Goal: Transaction & Acquisition: Purchase product/service

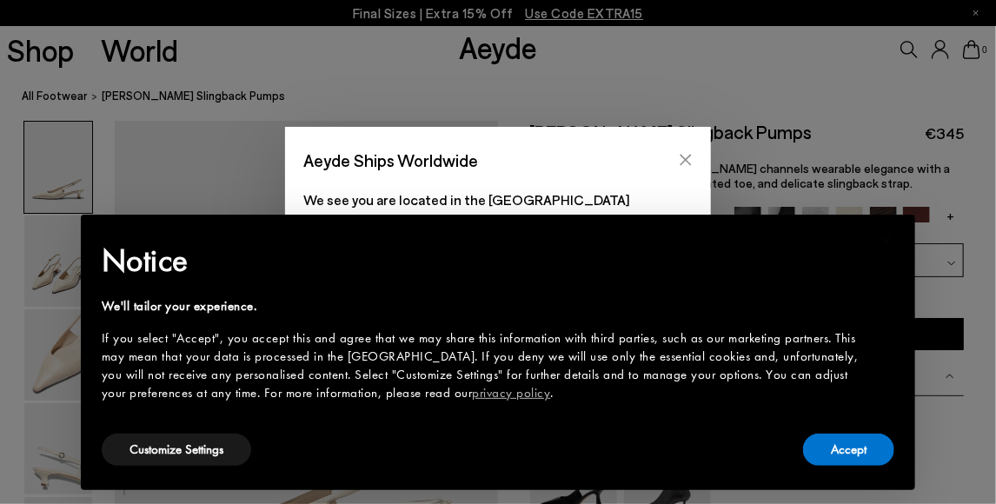
click at [687, 155] on icon "Close" at bounding box center [686, 160] width 14 height 14
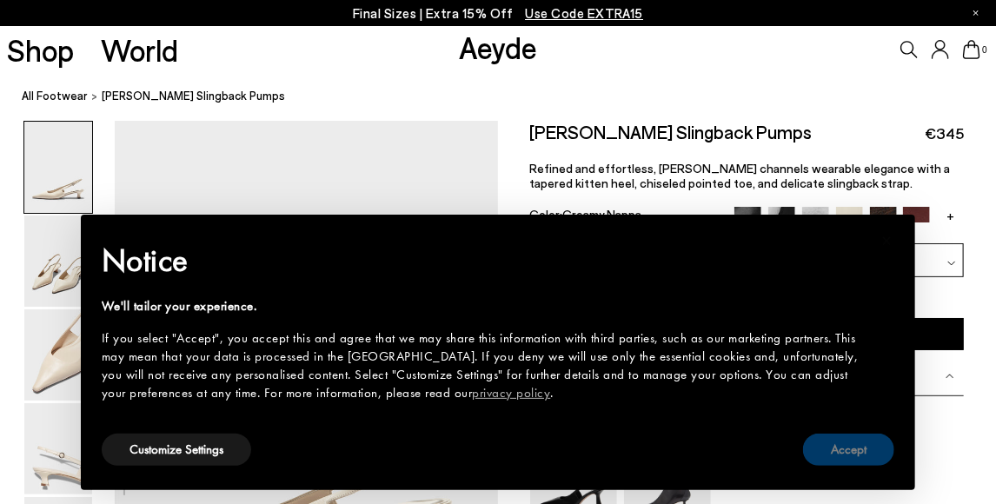
click at [840, 448] on button "Accept" at bounding box center [848, 450] width 91 height 32
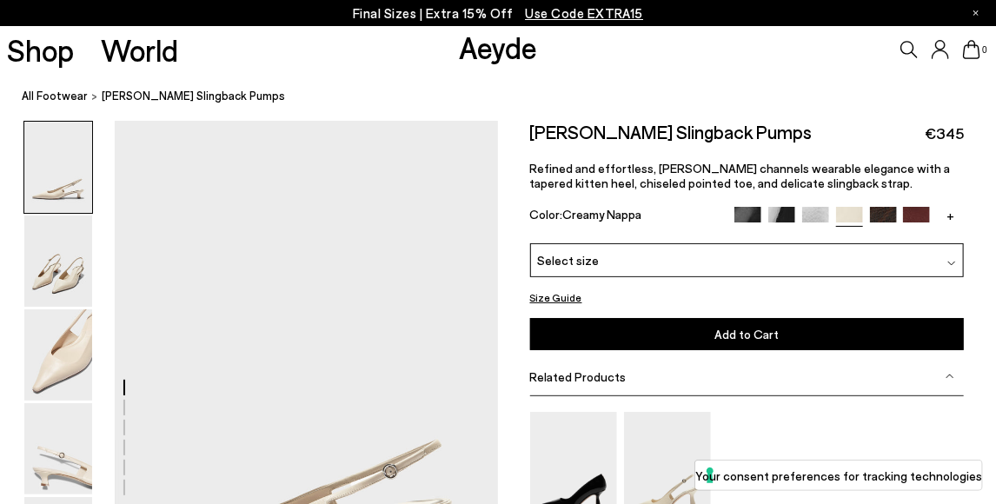
click at [663, 264] on div "Select size" at bounding box center [747, 260] width 435 height 34
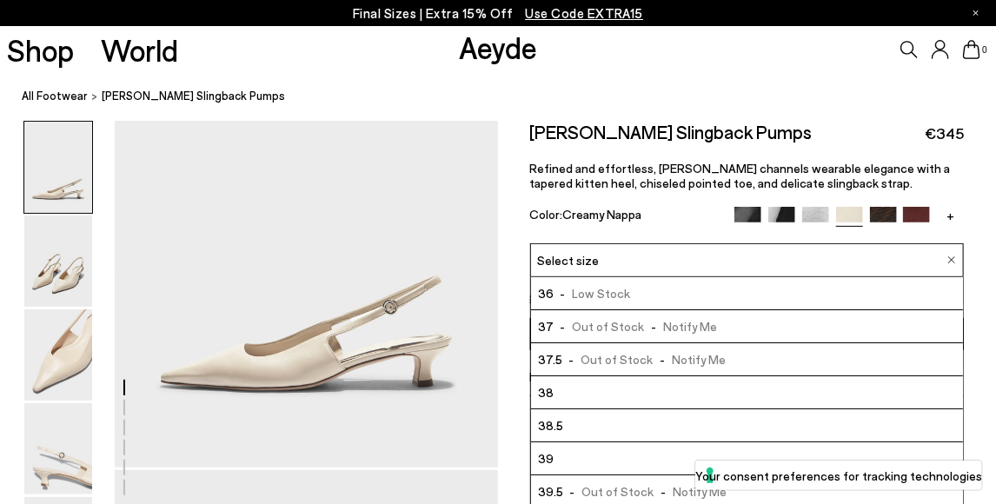
scroll to position [166, 0]
click at [574, 295] on span "- Low Stock" at bounding box center [592, 293] width 77 height 22
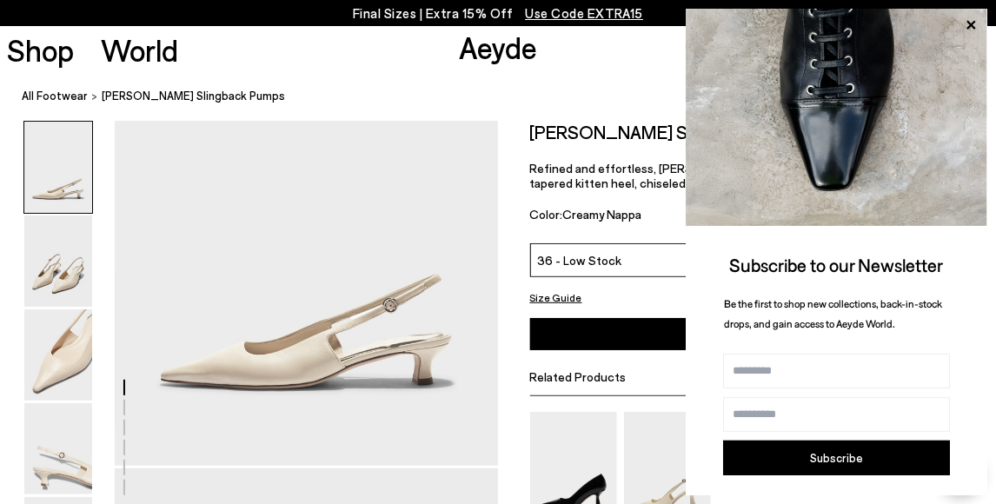
click at [619, 297] on div "Size Guide" at bounding box center [747, 298] width 435 height 22
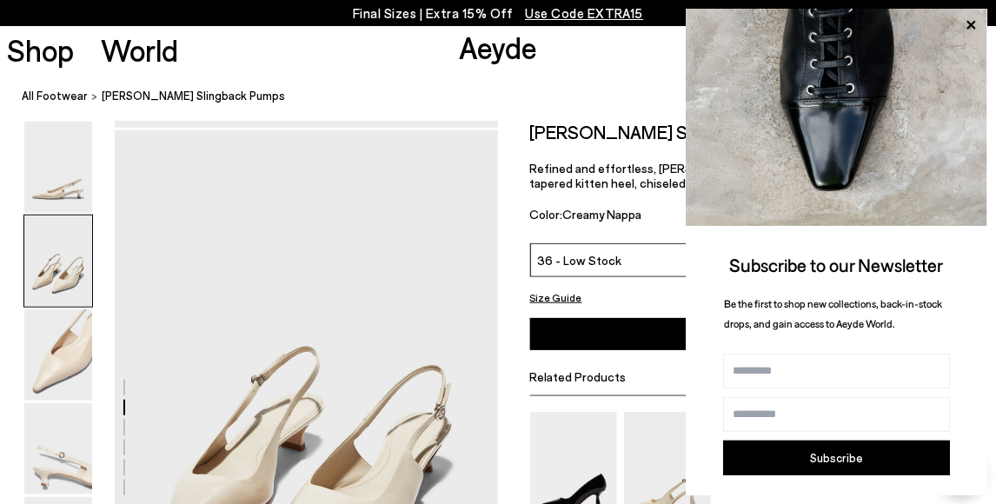
scroll to position [515, 0]
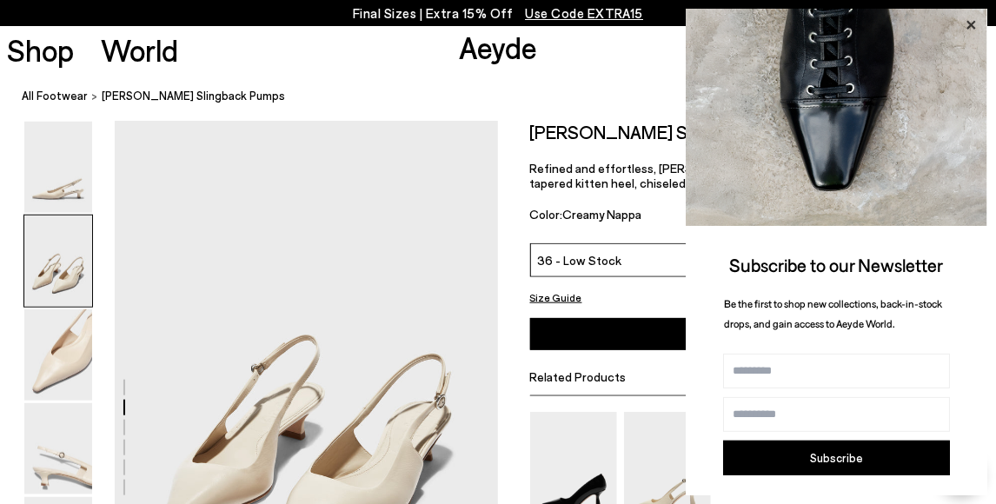
click at [972, 21] on icon at bounding box center [970, 25] width 23 height 23
click at [970, 23] on icon at bounding box center [970, 25] width 23 height 23
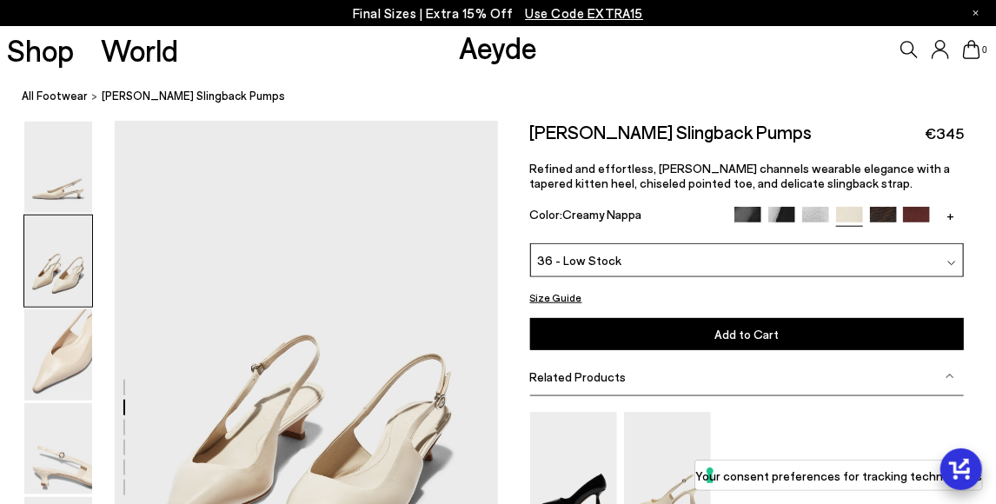
click at [949, 216] on link "+" at bounding box center [950, 215] width 27 height 16
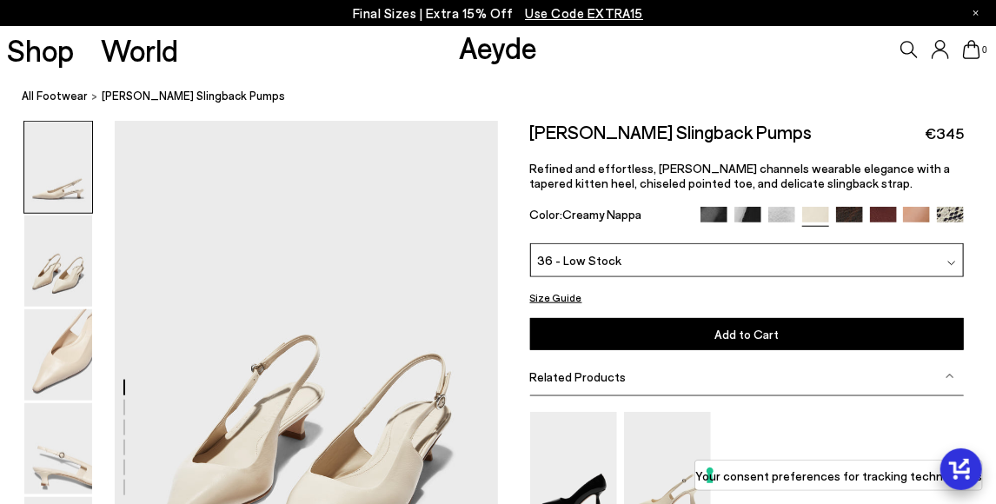
scroll to position [166, 0]
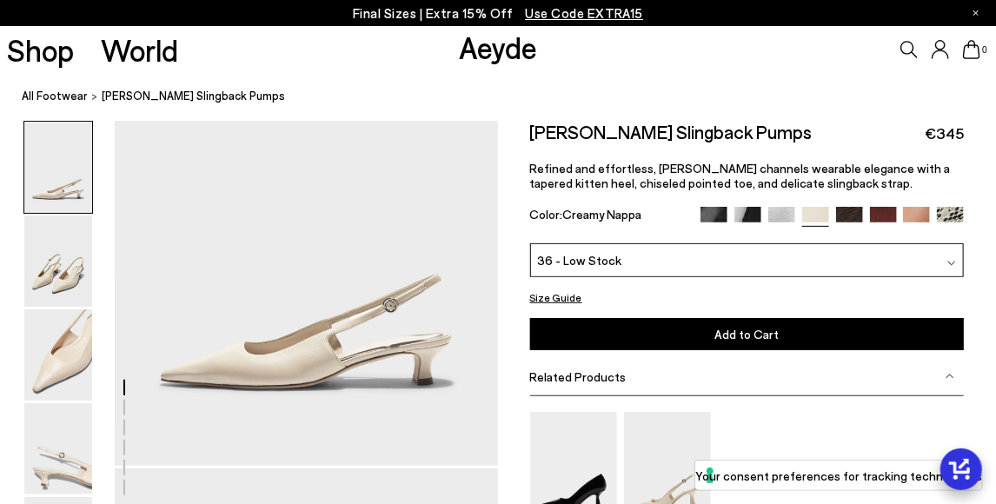
click at [817, 214] on img at bounding box center [815, 220] width 27 height 27
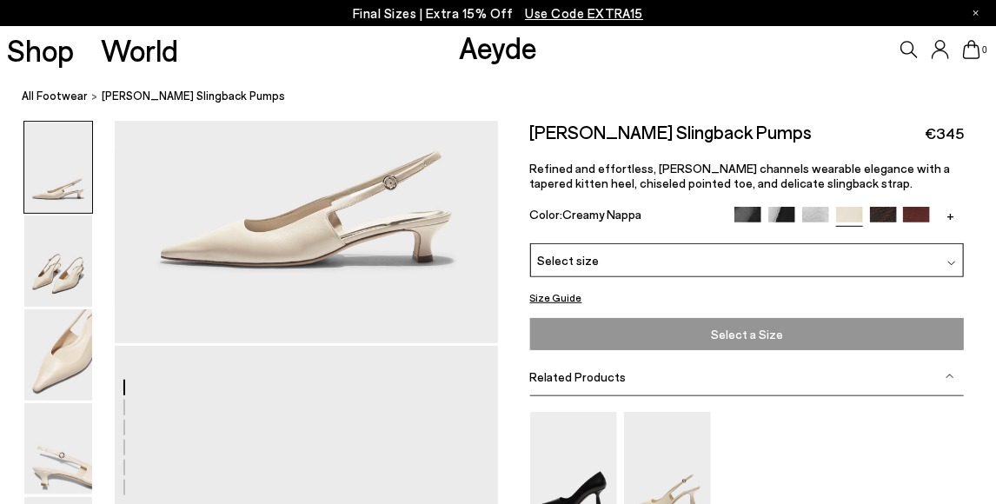
scroll to position [289, 0]
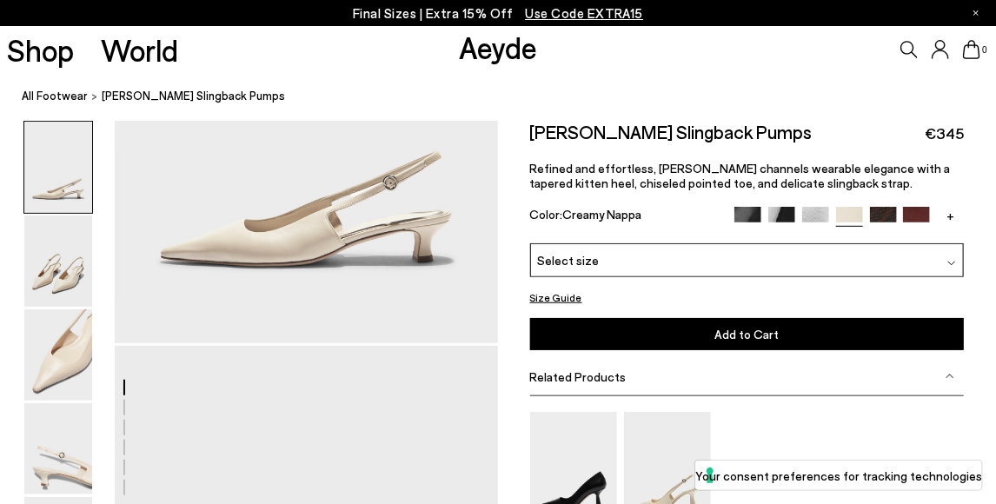
click at [667, 257] on div "Select size" at bounding box center [747, 260] width 435 height 34
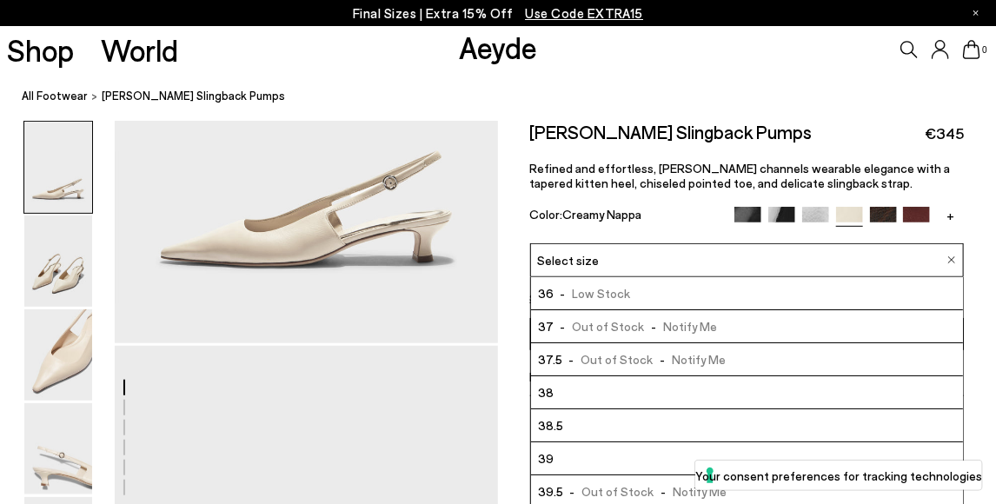
click at [643, 286] on li "36 - Low Stock" at bounding box center [747, 293] width 433 height 33
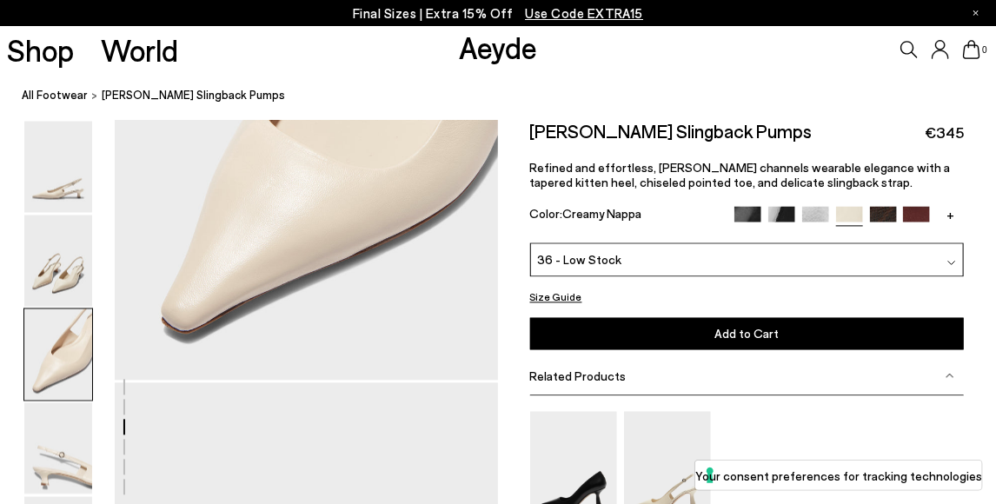
scroll to position [1283, 0]
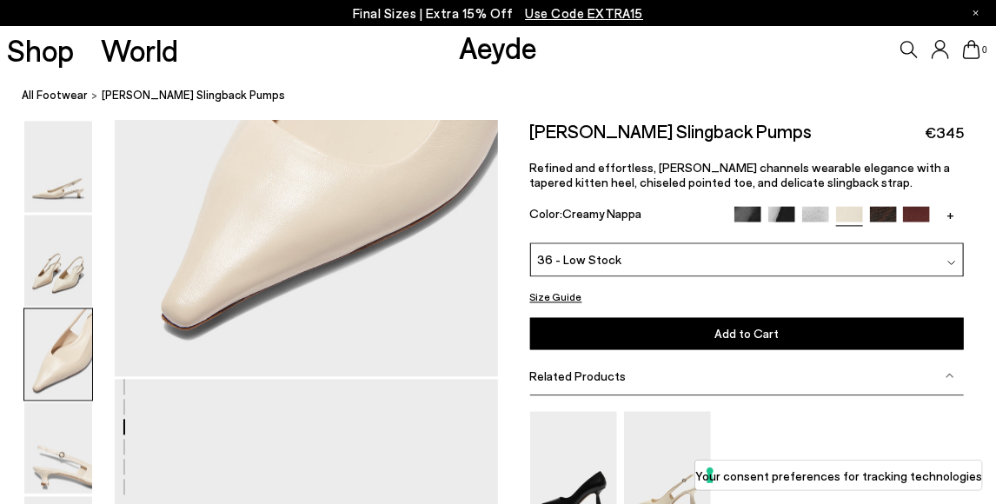
click at [759, 335] on span "Add to Cart" at bounding box center [747, 334] width 64 height 15
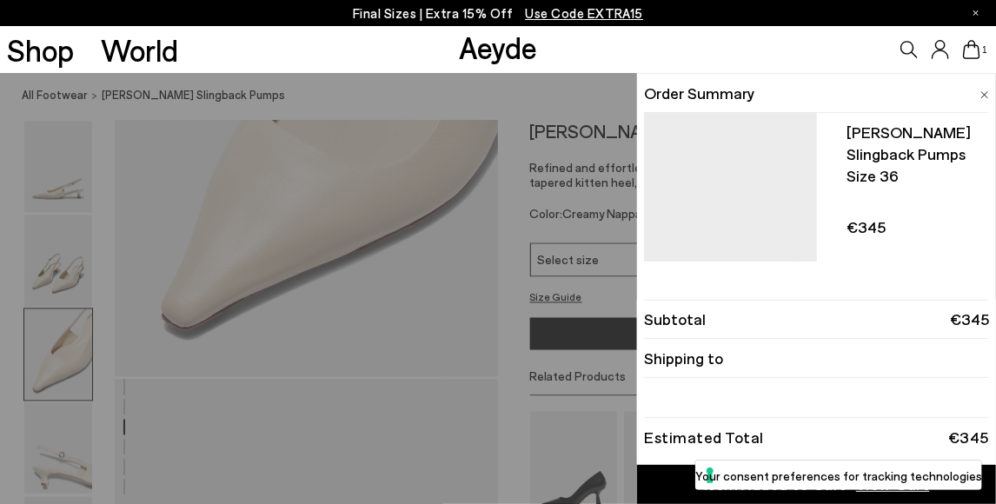
click at [368, 348] on div "Quick Add Color Size View Details Order Summary Catrina slingback pumps Size 36…" at bounding box center [498, 288] width 996 height 431
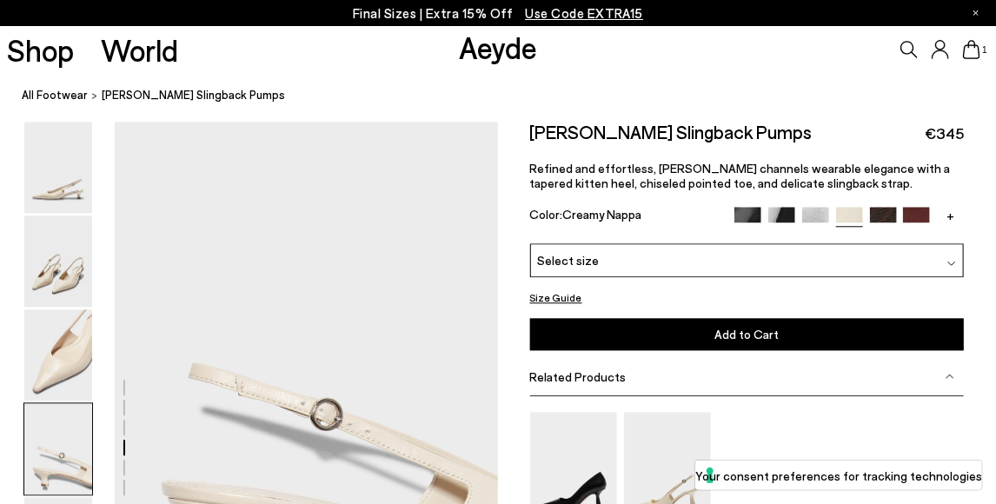
scroll to position [1546, 0]
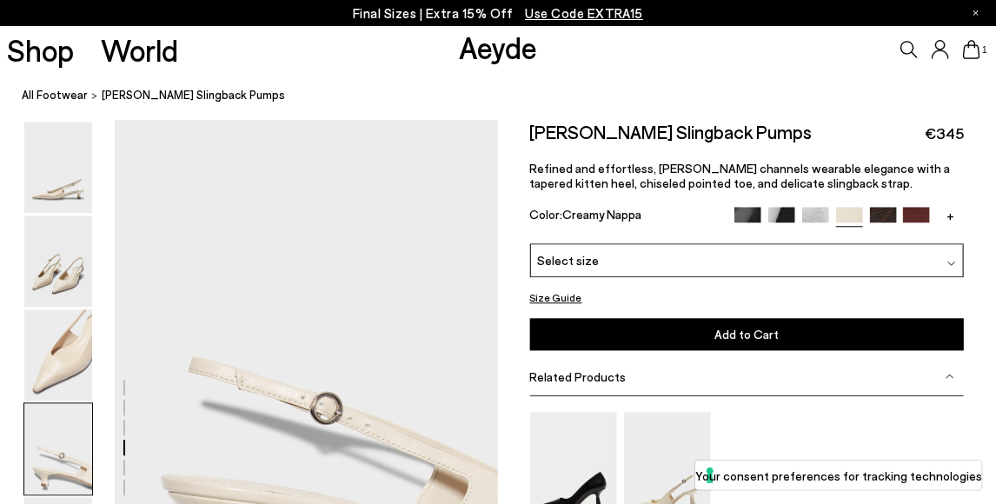
click at [795, 266] on div "Select size" at bounding box center [747, 260] width 435 height 34
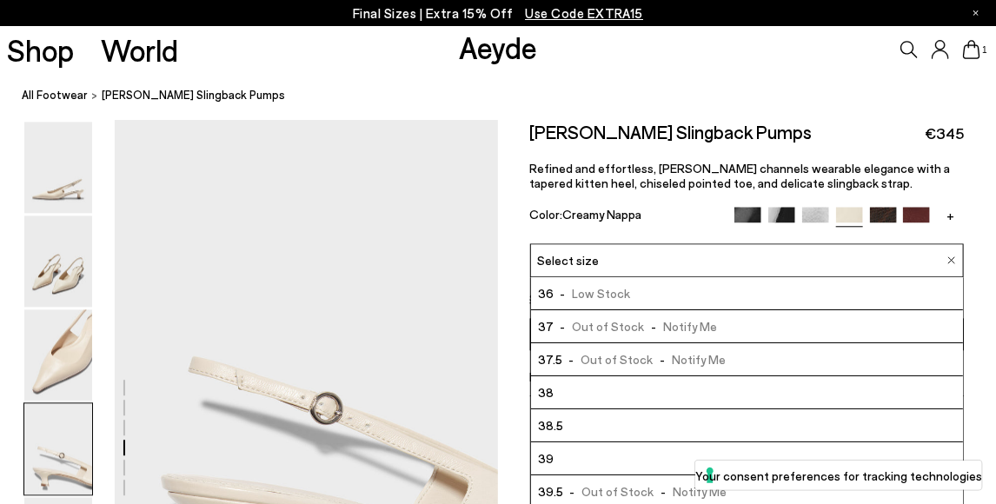
click at [755, 299] on li "36 - Low Stock" at bounding box center [747, 293] width 433 height 33
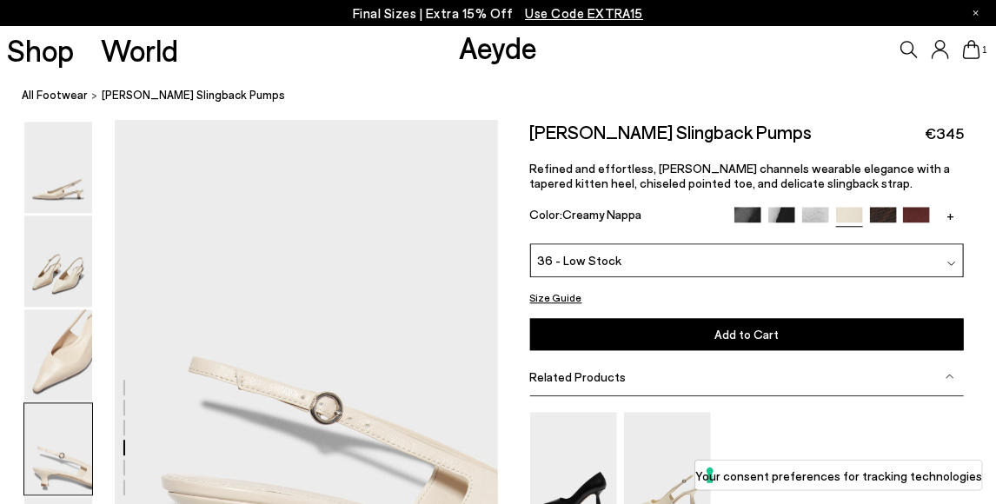
click at [769, 342] on button "Add to Cart Select a Size First" at bounding box center [747, 334] width 435 height 32
click at [972, 52] on icon at bounding box center [971, 49] width 17 height 19
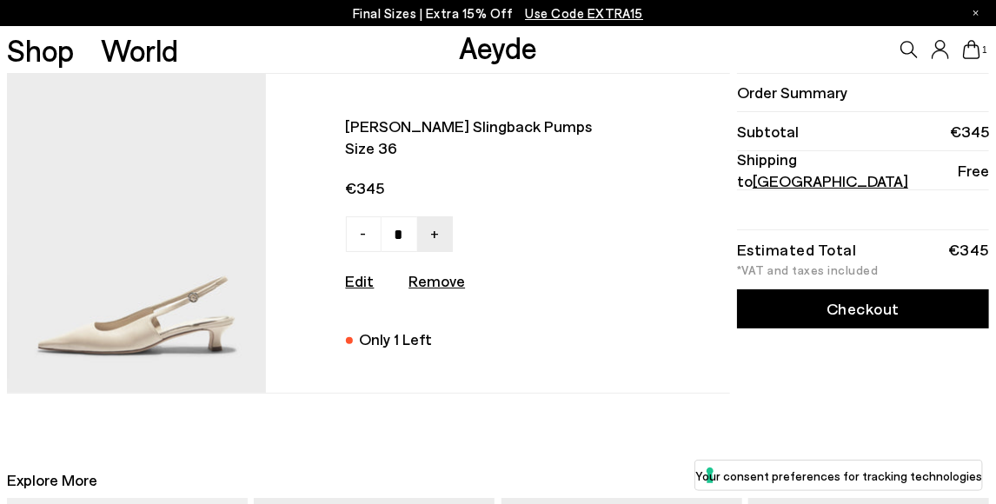
click at [874, 311] on link "Checkout" at bounding box center [863, 308] width 252 height 39
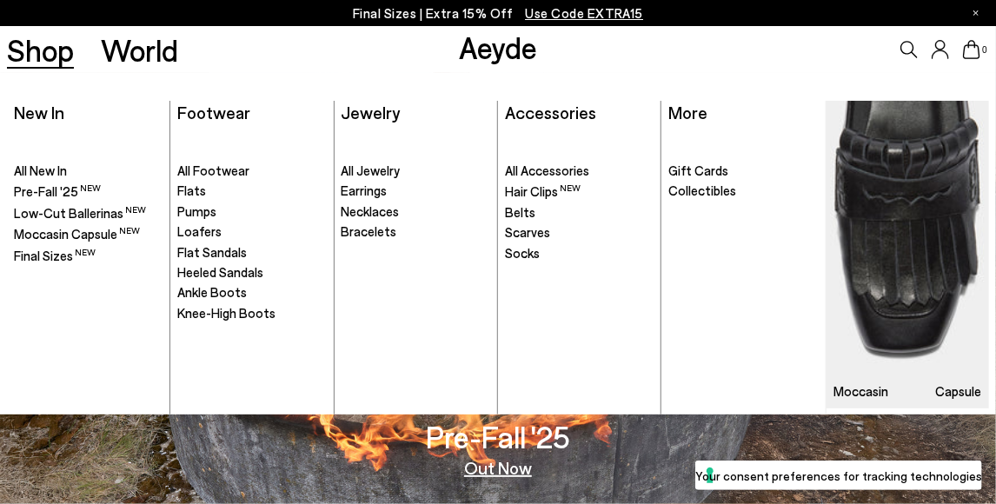
click at [48, 56] on link "Shop" at bounding box center [40, 50] width 67 height 30
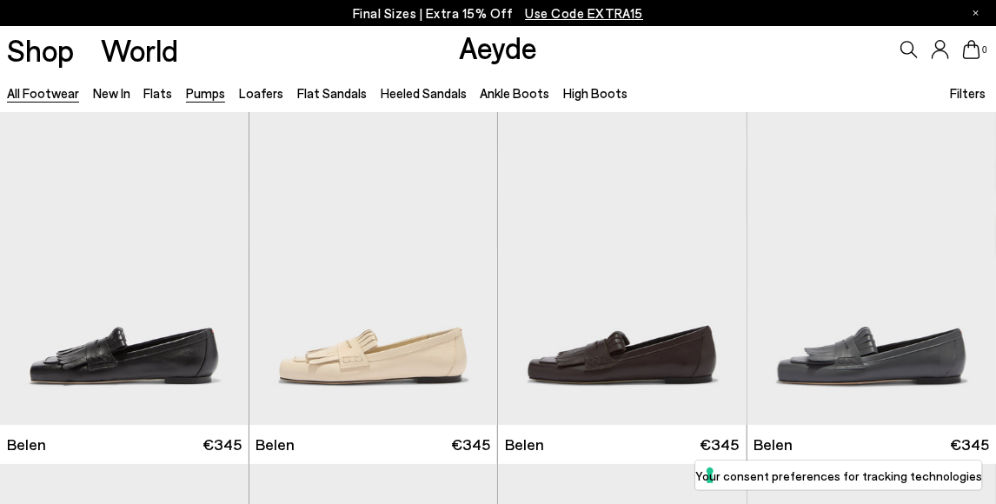
click at [209, 93] on link "Pumps" at bounding box center [205, 93] width 39 height 16
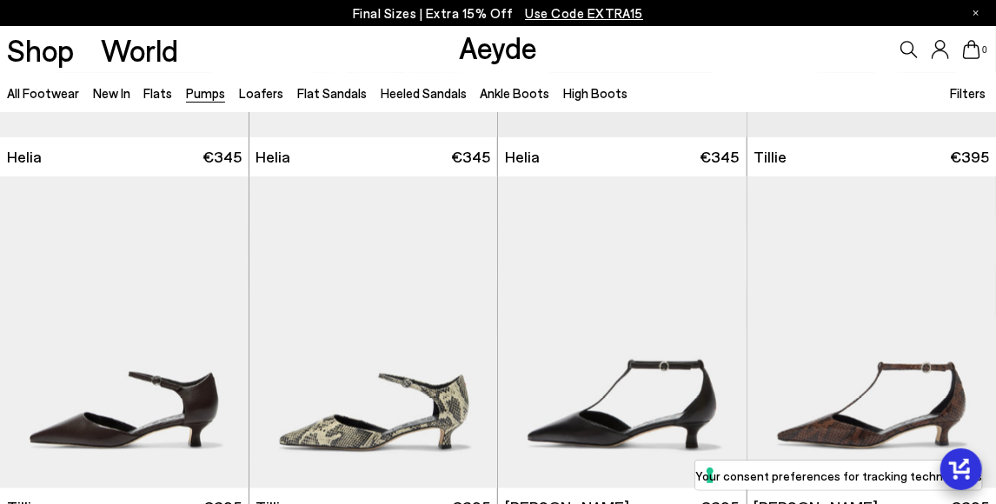
scroll to position [992, 0]
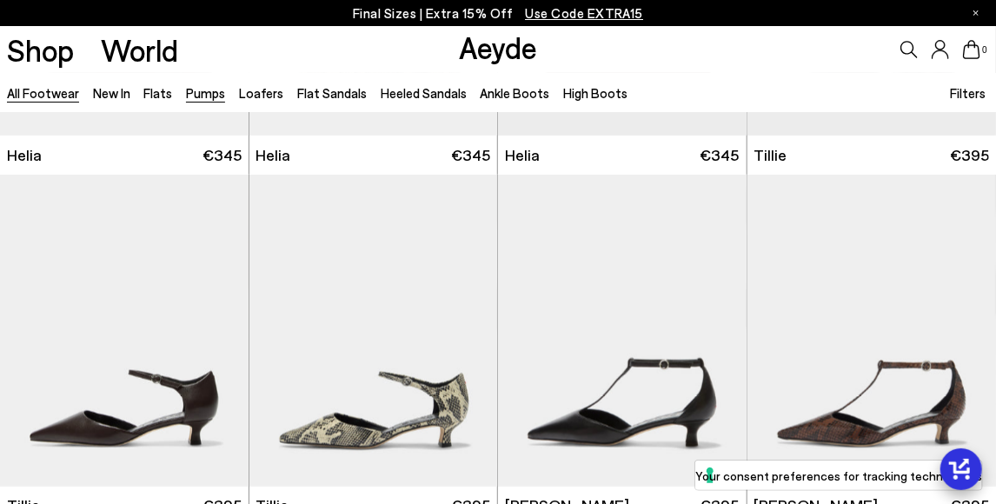
click at [35, 96] on link "All Footwear" at bounding box center [43, 93] width 72 height 16
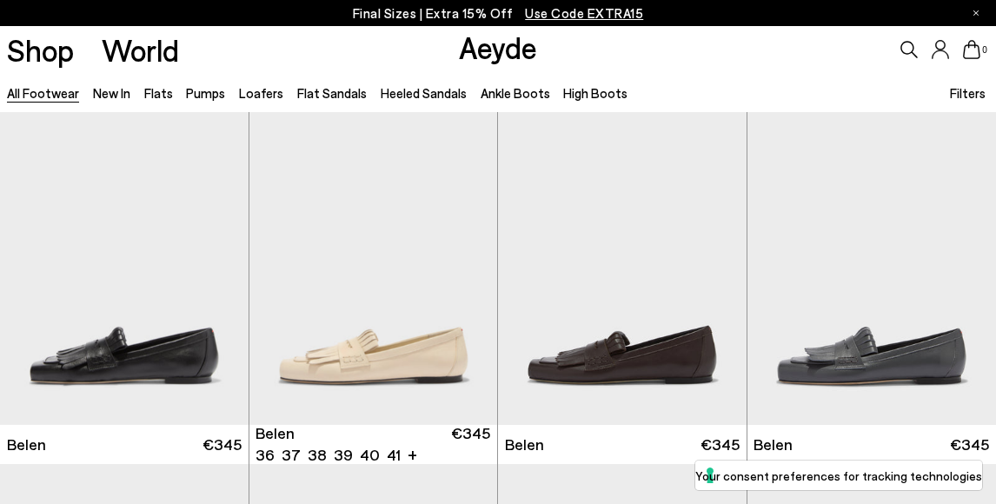
scroll to position [75, 0]
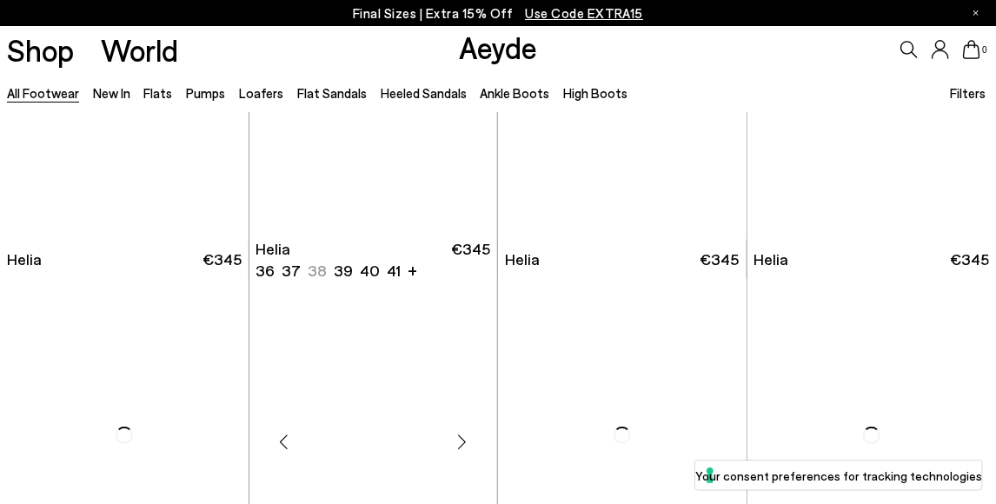
scroll to position [2607, 0]
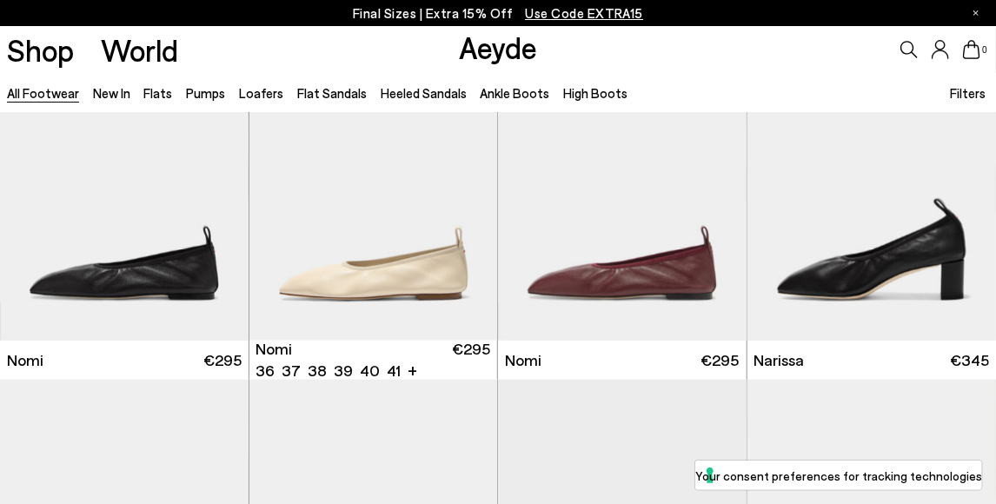
scroll to position [3297, 0]
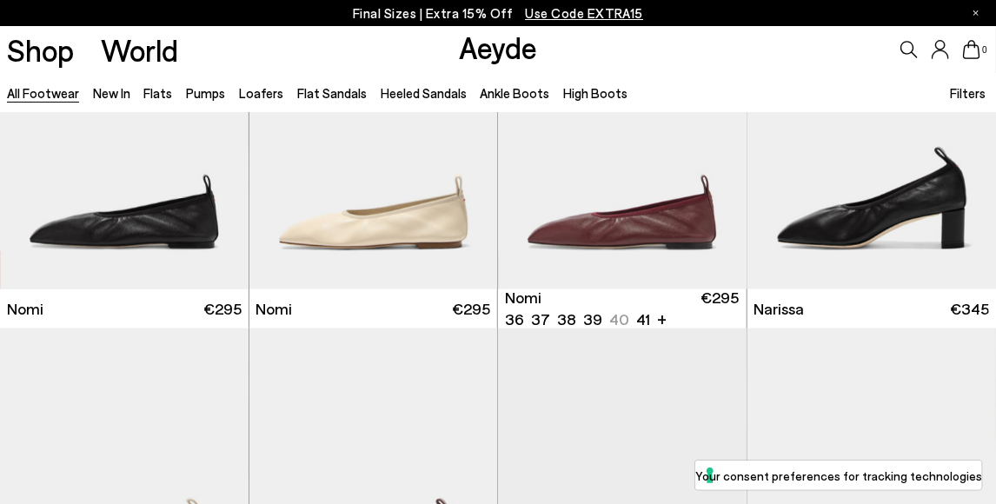
click at [964, 95] on span "Filters" at bounding box center [968, 93] width 36 height 16
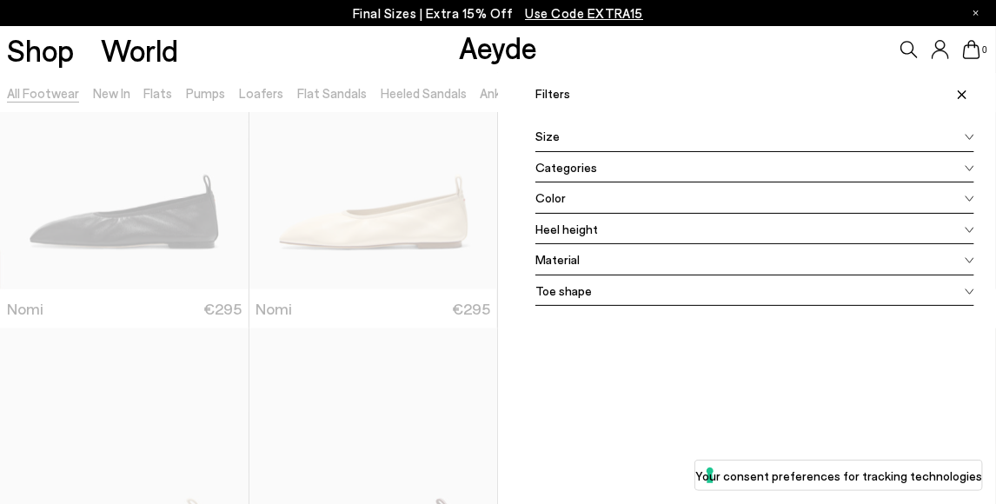
click at [568, 141] on div "Size" at bounding box center [754, 136] width 439 height 31
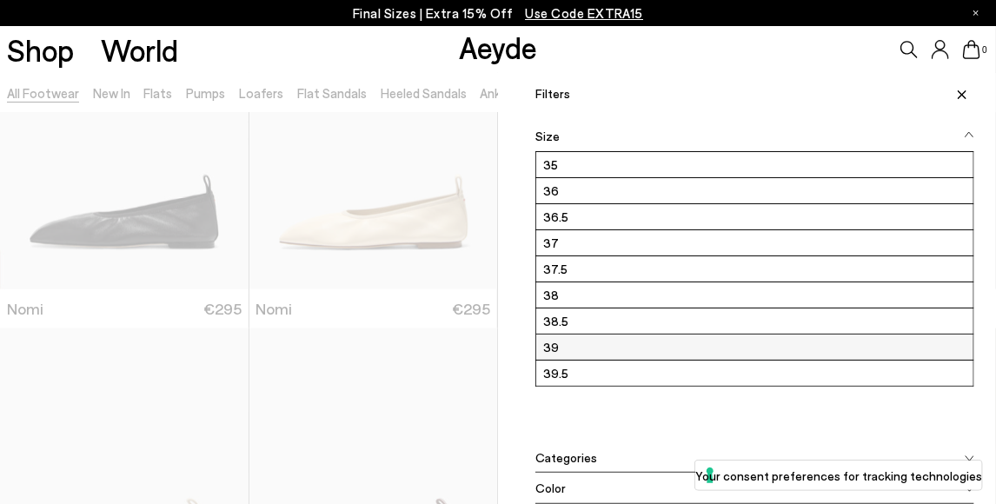
click at [567, 348] on label "39" at bounding box center [754, 347] width 437 height 25
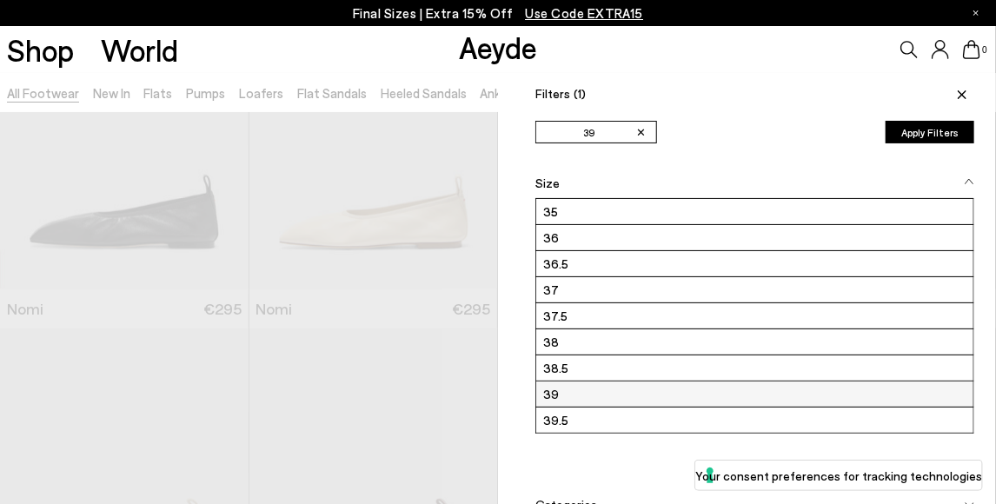
scroll to position [0, 0]
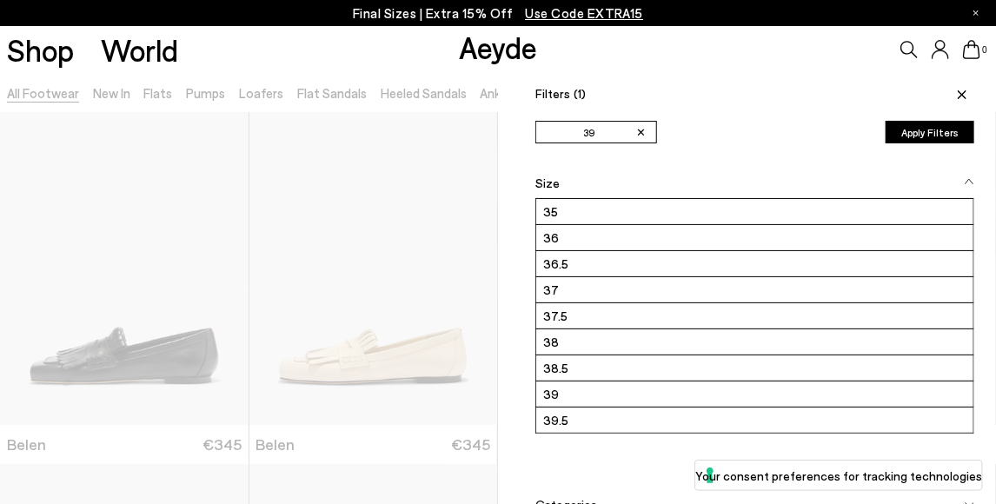
click at [740, 131] on ul "✕ 39" at bounding box center [703, 132] width 336 height 23
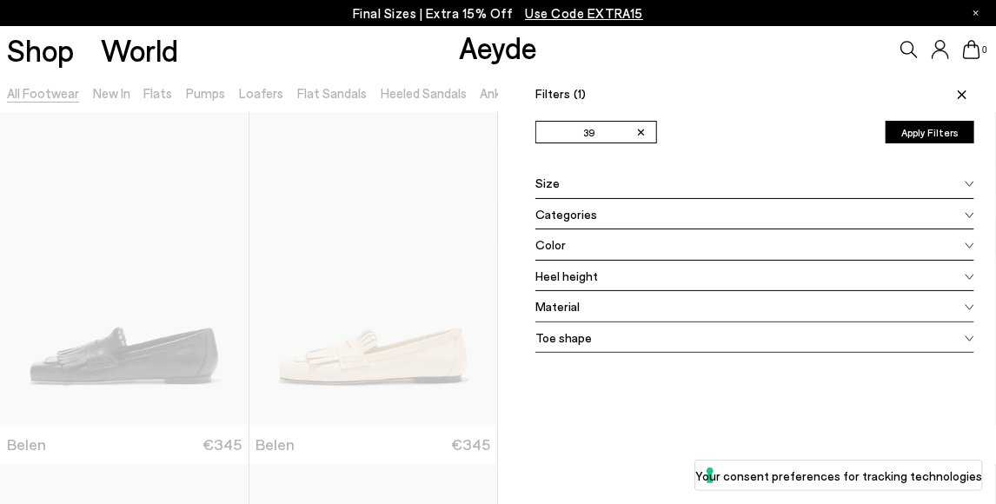
click at [301, 387] on div at bounding box center [249, 325] width 498 height 504
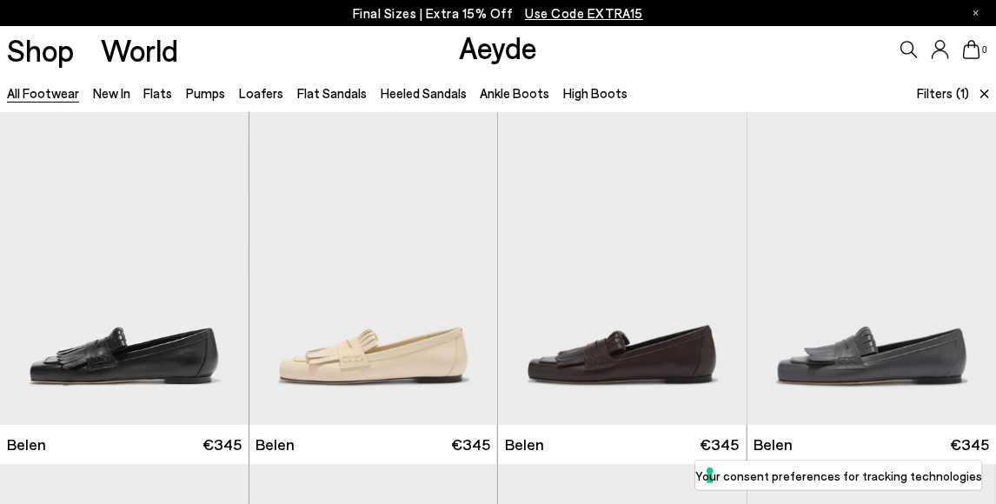
click at [927, 93] on span "Filters" at bounding box center [935, 93] width 36 height 16
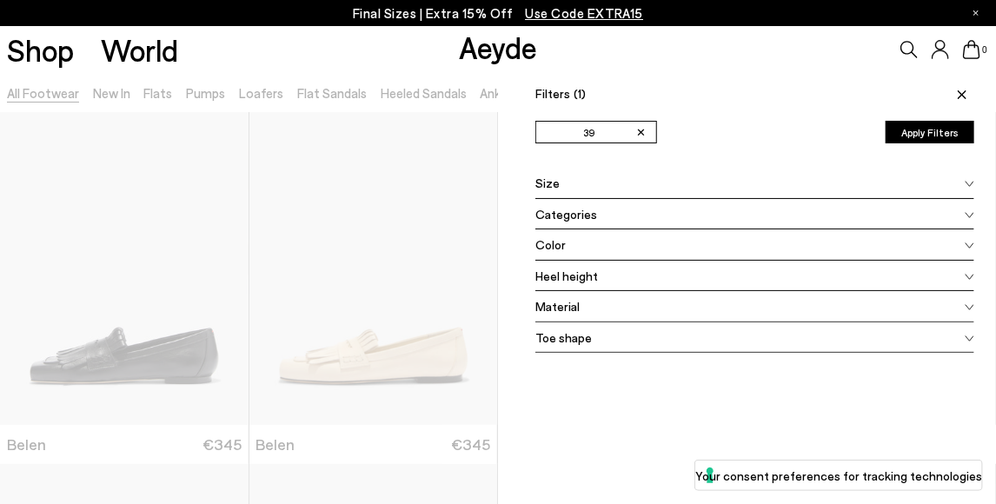
click at [572, 215] on span "Categories" at bounding box center [566, 214] width 62 height 18
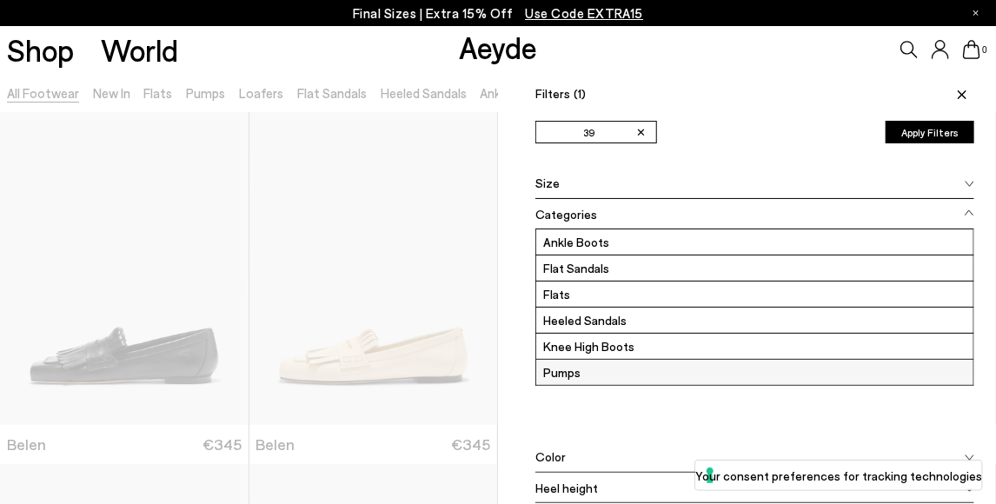
click at [553, 371] on label "Pumps" at bounding box center [754, 372] width 437 height 25
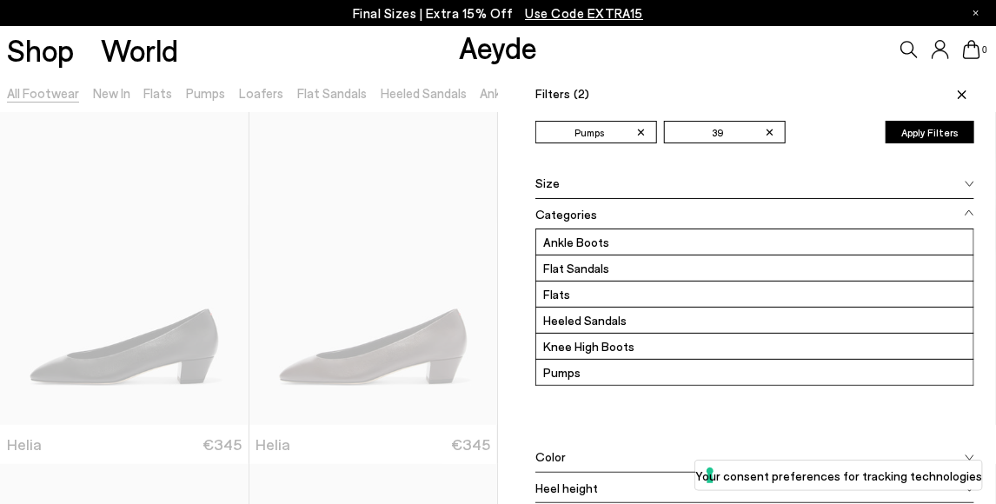
click at [575, 426] on div "Categories Ankle Boots Flat Sandals Flats Heeled Sandals Knee High Boots Pumps" at bounding box center [754, 320] width 439 height 243
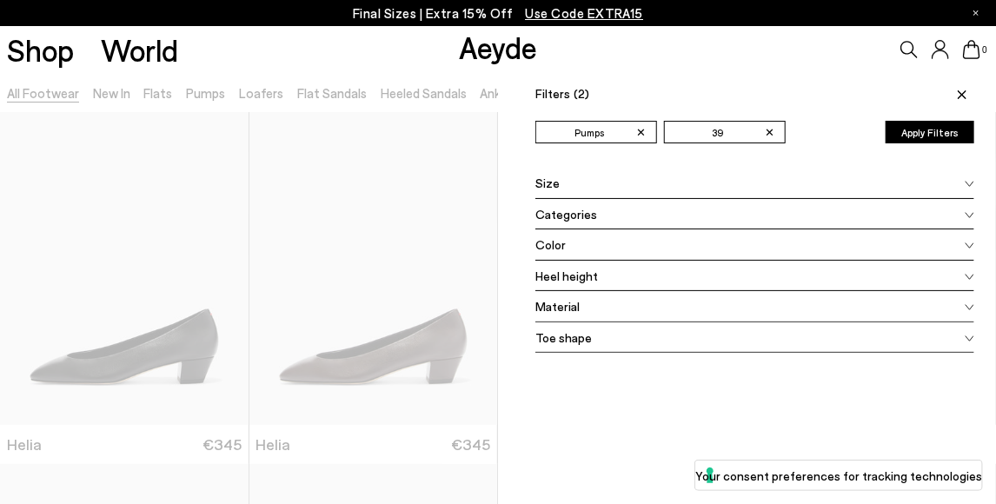
click at [567, 276] on span "Heel height" at bounding box center [566, 276] width 63 height 18
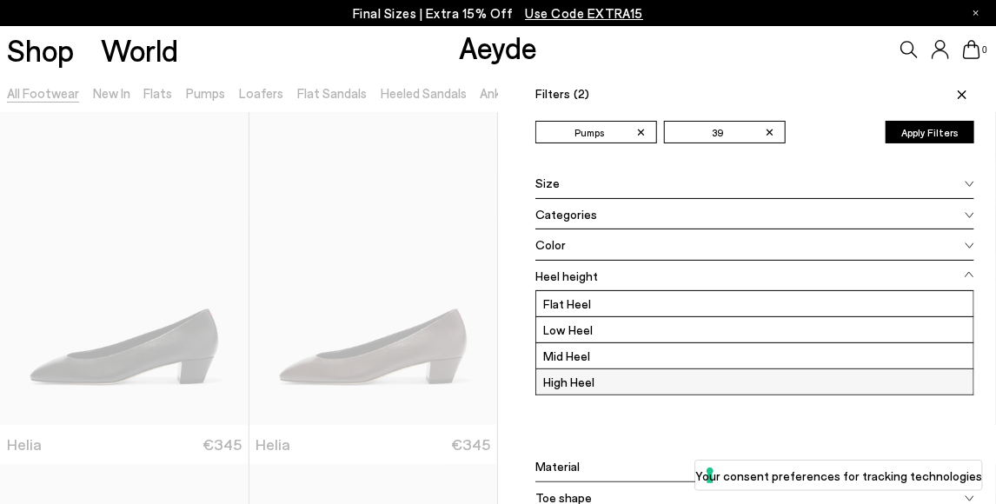
click at [567, 374] on label "High Heel" at bounding box center [754, 381] width 437 height 25
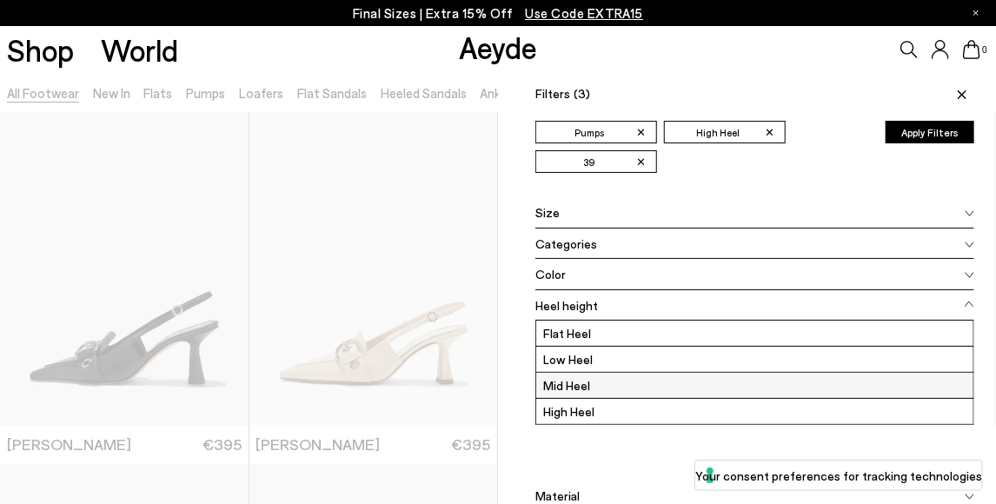
click at [569, 382] on label "Mid Heel" at bounding box center [754, 385] width 437 height 25
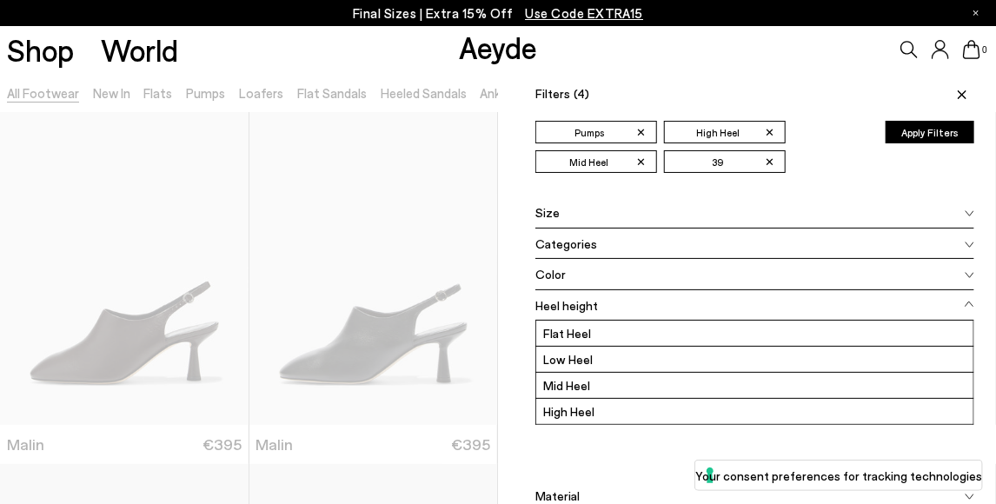
click at [640, 452] on div "Heel height Flat Heel Low Heel Mid Heel High Heel" at bounding box center [754, 385] width 439 height 191
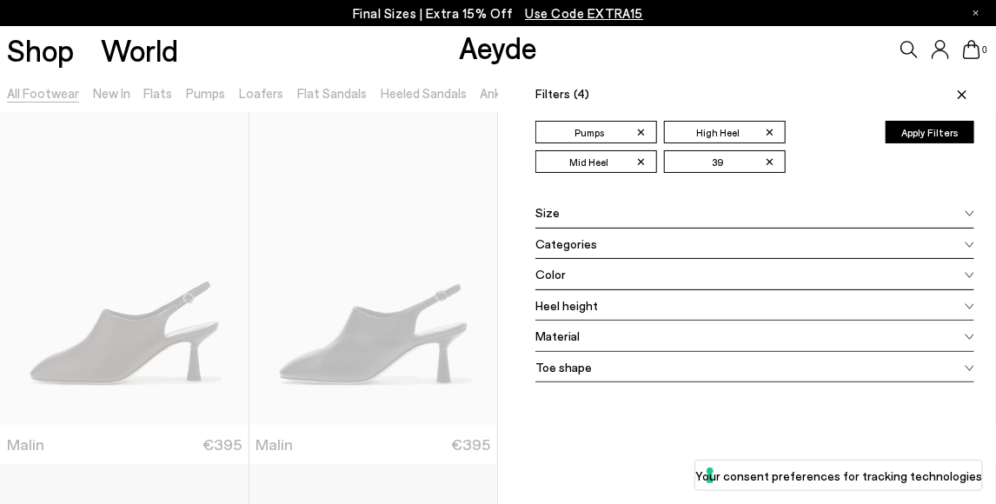
click at [564, 332] on span "Material" at bounding box center [557, 336] width 44 height 18
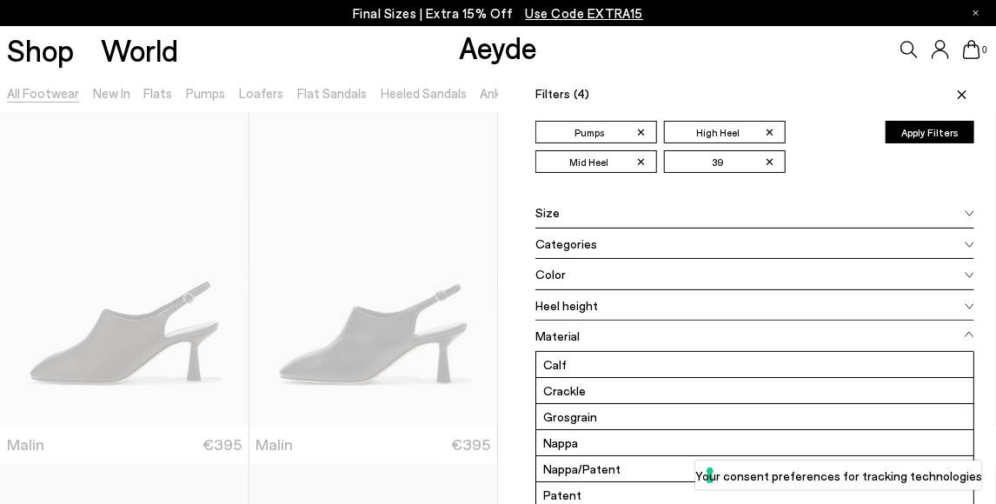
click at [819, 170] on ul "✕ Pumps ✕ High Heel ✕ Mid Heel ✕ 39" at bounding box center [703, 147] width 336 height 52
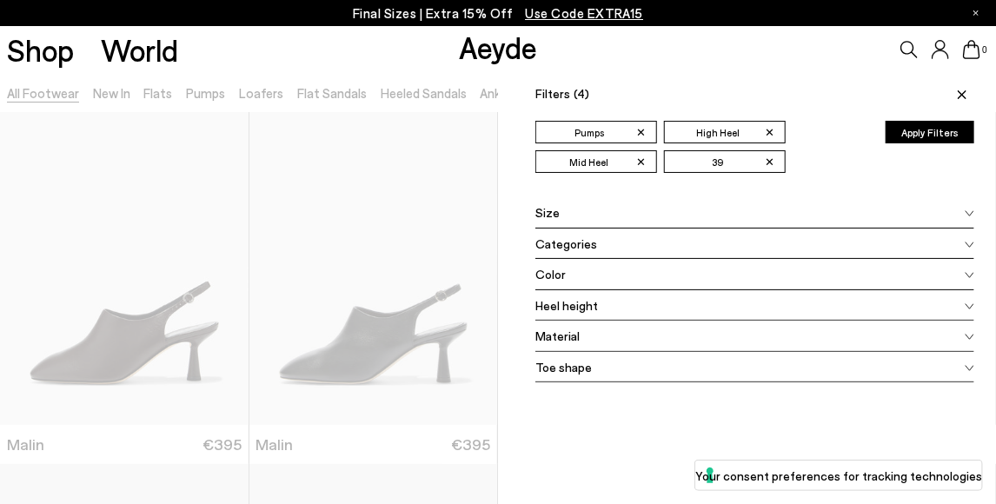
click at [559, 371] on span "Toe shape" at bounding box center [563, 367] width 56 height 18
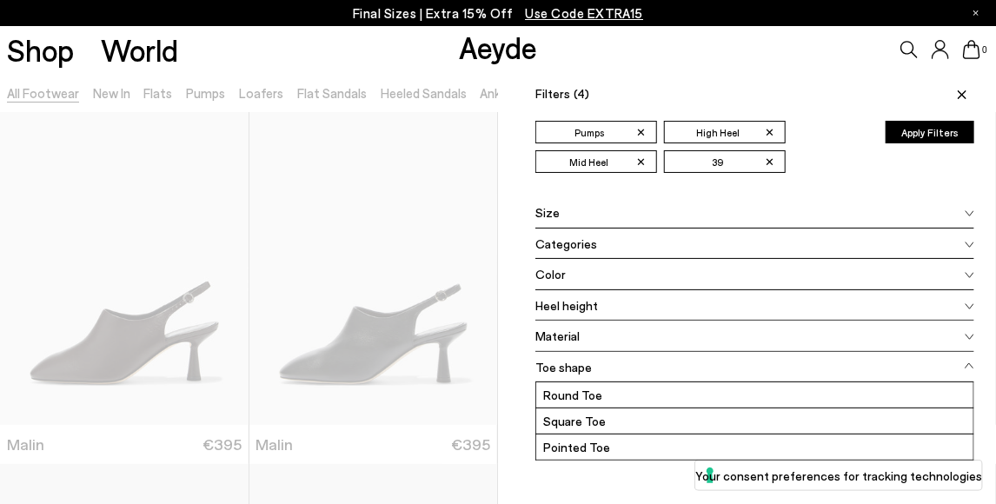
click at [853, 193] on div "✕ Pumps ✕ High Heel ✕ Mid Heel ✕ 39 Apply Filters" at bounding box center [754, 159] width 439 height 76
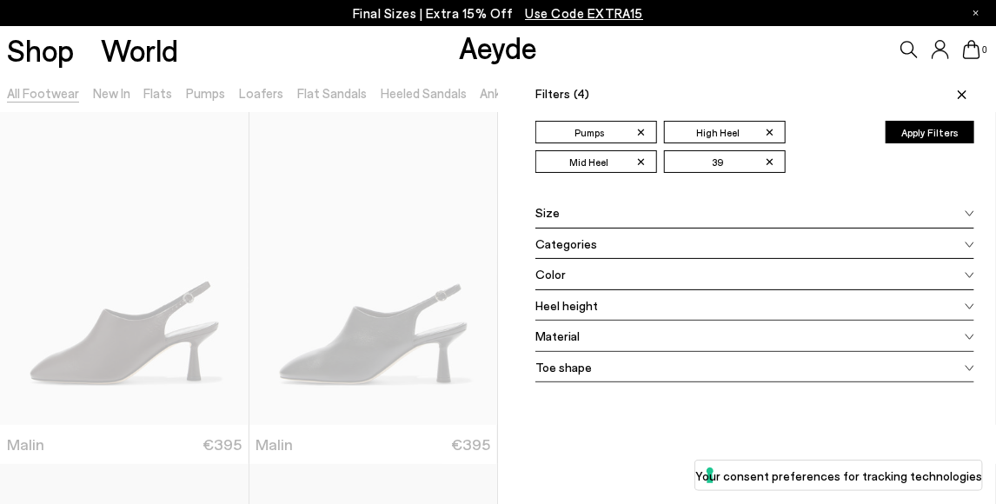
click at [943, 130] on button "Apply Filters" at bounding box center [930, 132] width 89 height 23
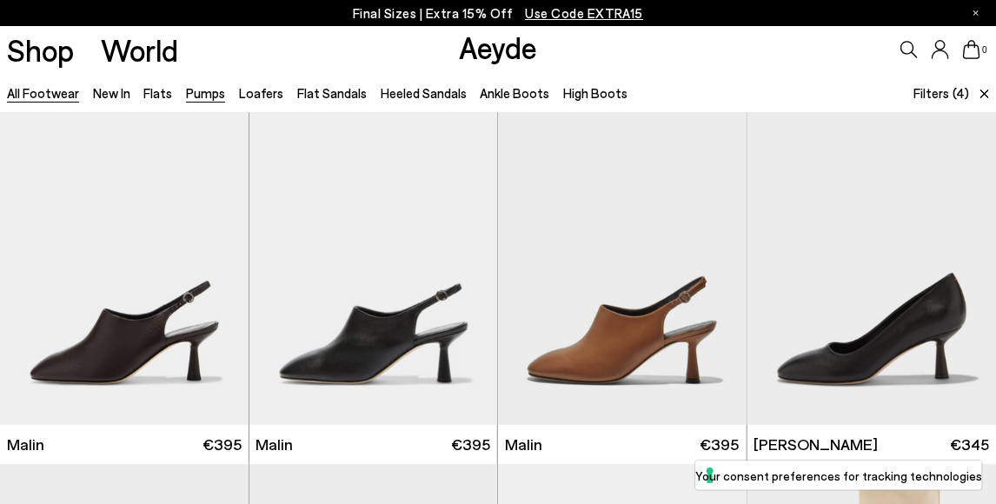
click at [212, 94] on link "Pumps" at bounding box center [205, 93] width 39 height 16
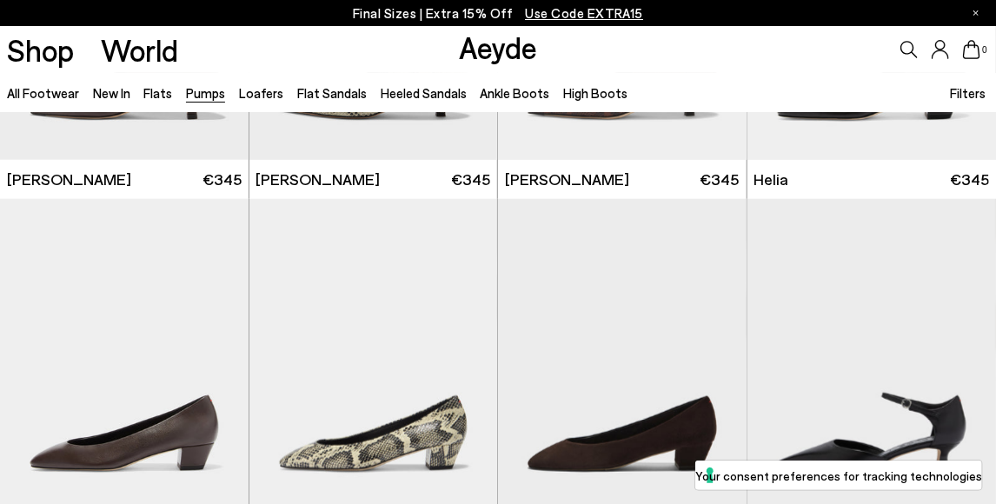
scroll to position [740, 0]
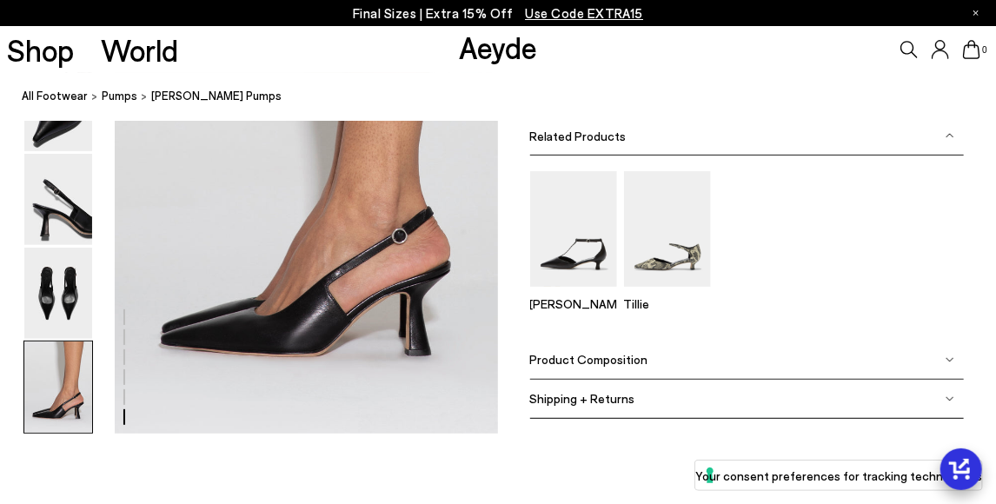
scroll to position [2681, 0]
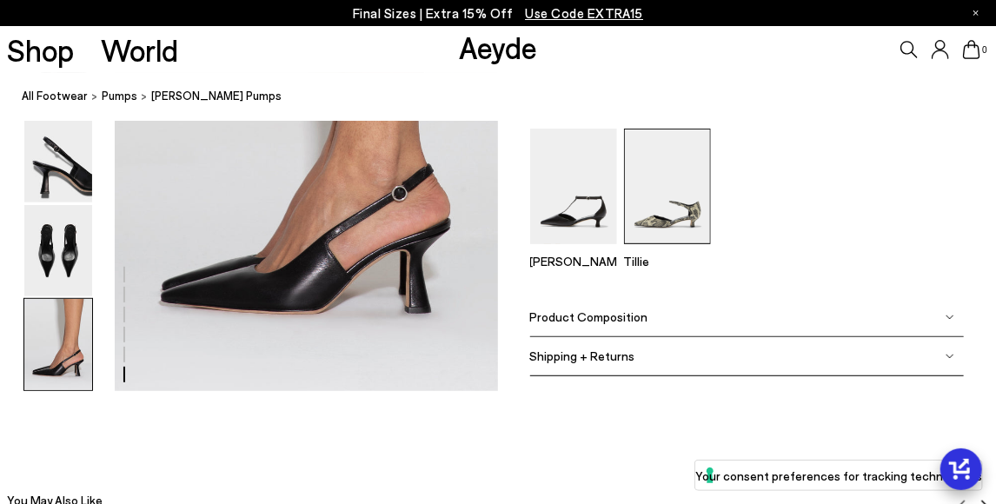
click at [661, 209] on img at bounding box center [667, 186] width 87 height 116
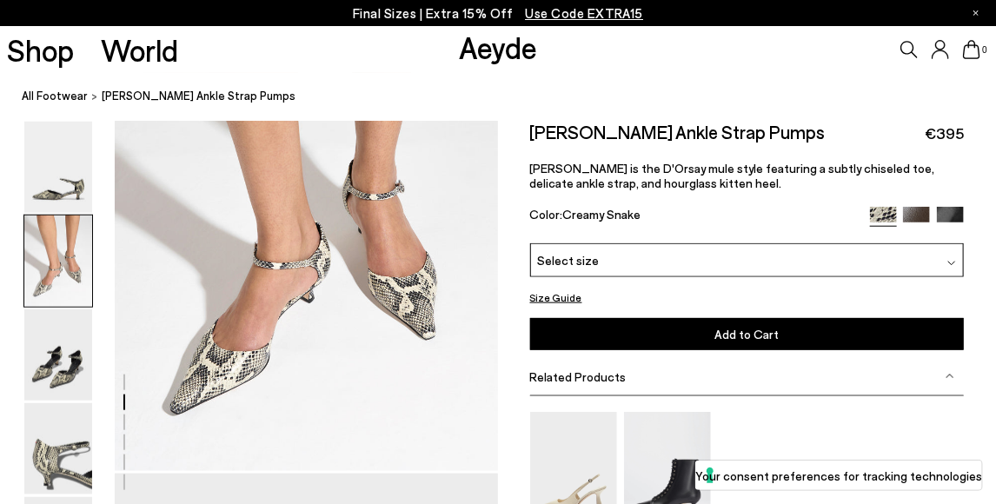
scroll to position [566, 0]
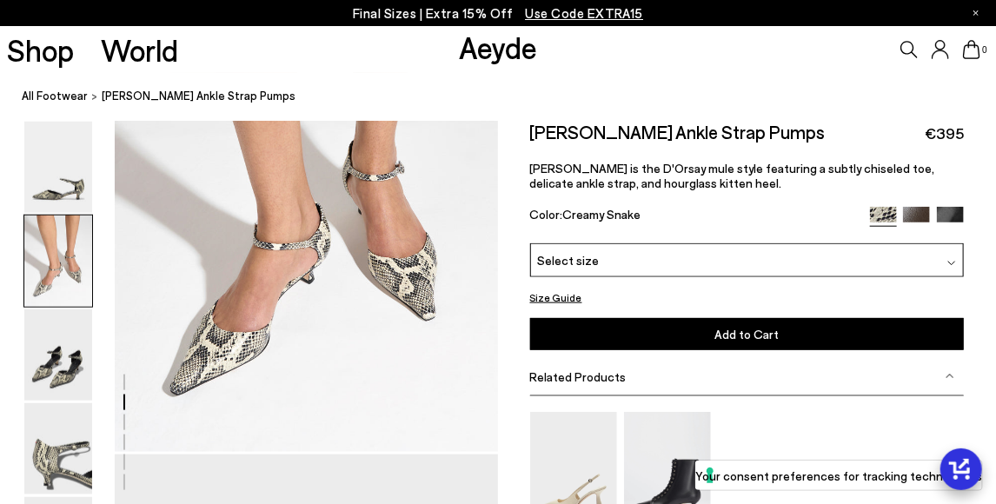
click at [64, 266] on img at bounding box center [58, 261] width 68 height 91
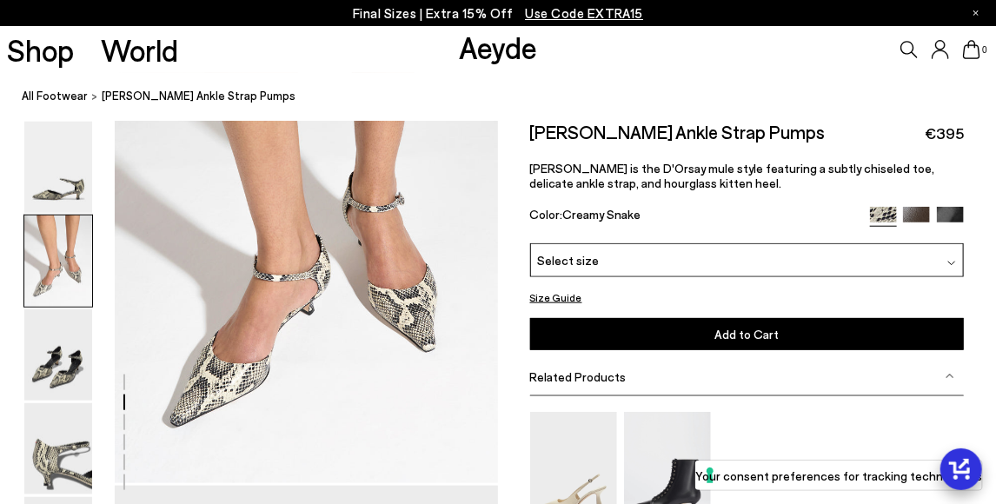
scroll to position [539, 0]
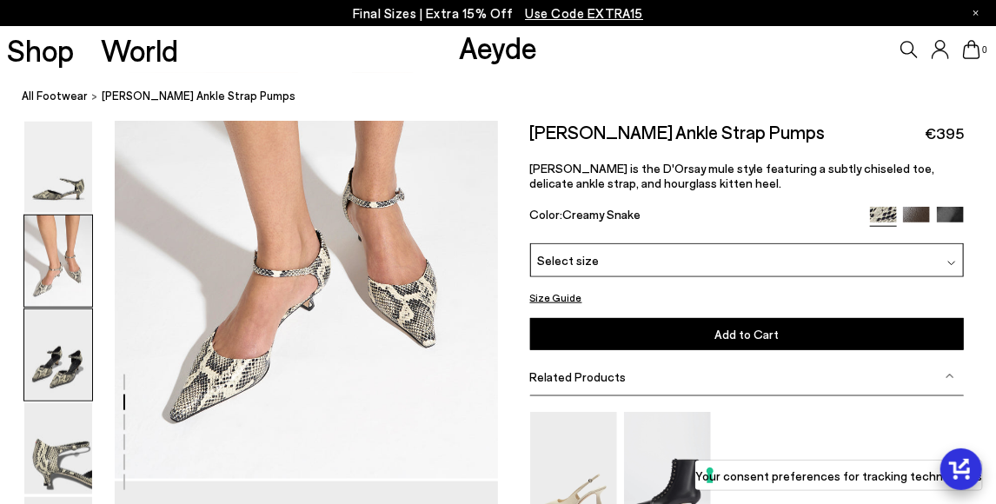
click at [50, 371] on img at bounding box center [58, 354] width 68 height 91
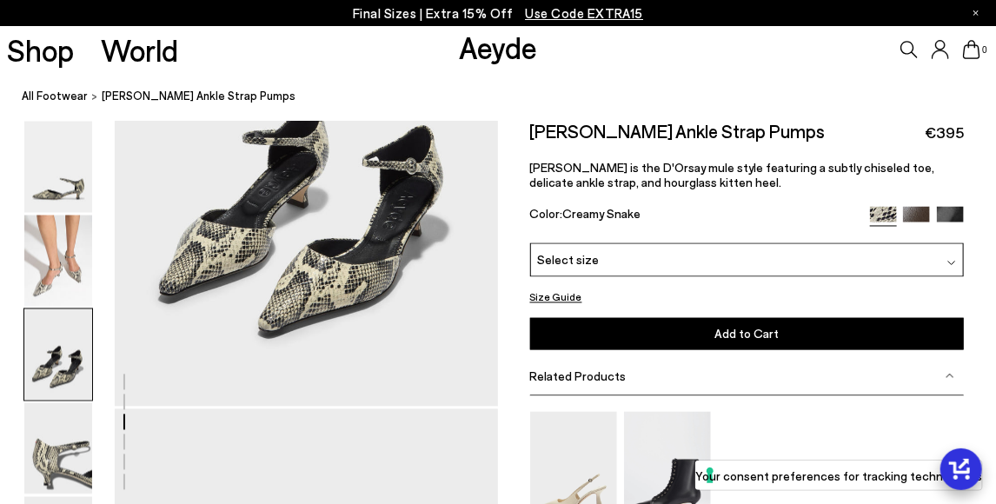
scroll to position [1135, 0]
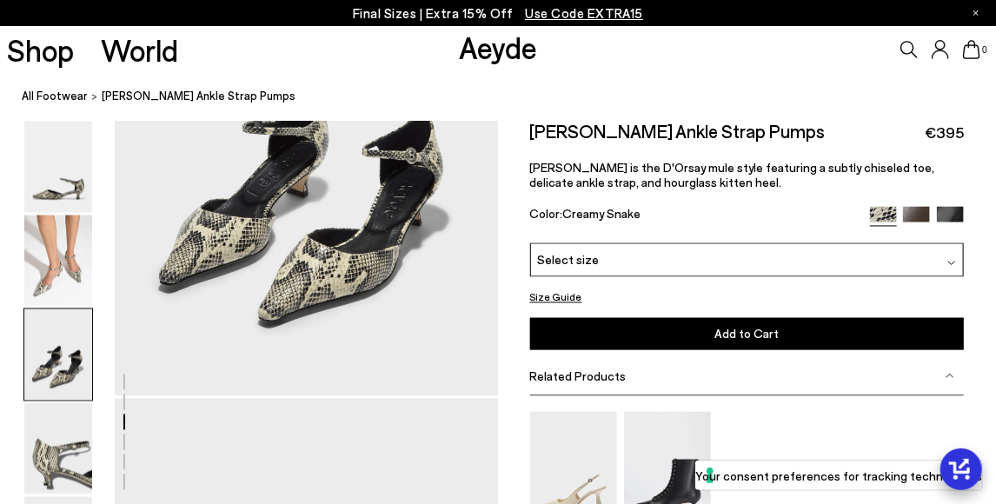
click at [919, 216] on img at bounding box center [916, 220] width 27 height 27
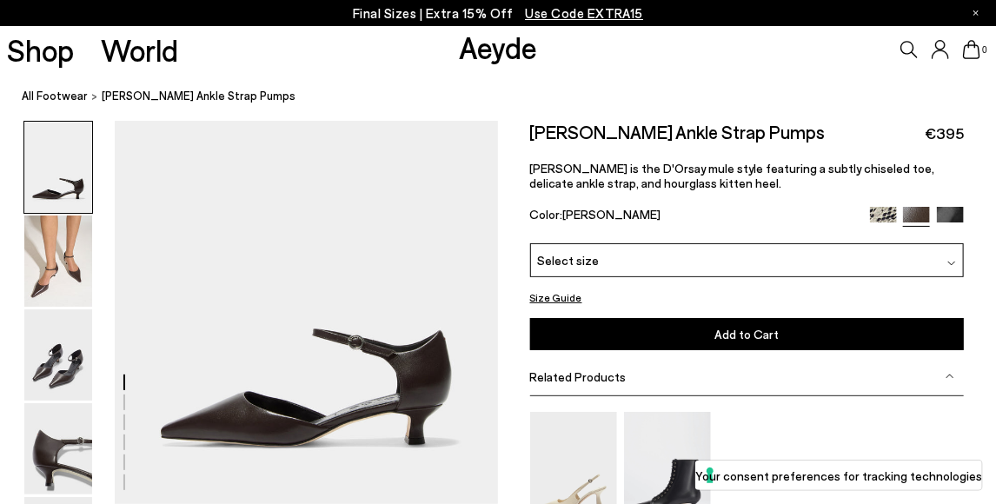
click at [955, 211] on img at bounding box center [950, 220] width 27 height 27
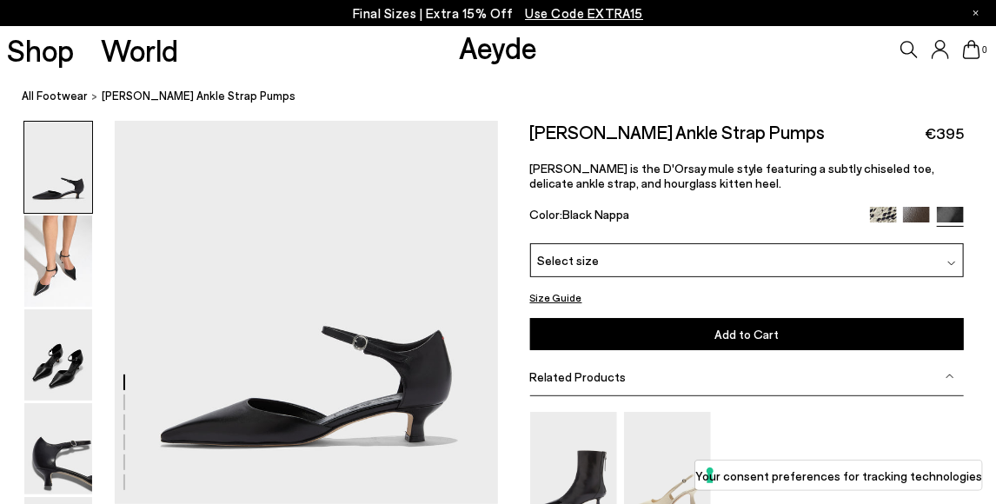
click at [51, 109] on nav "All Footwear [PERSON_NAME] Ankle Strap Pumps" at bounding box center [509, 97] width 974 height 48
click at [51, 101] on link "All Footwear" at bounding box center [55, 96] width 66 height 18
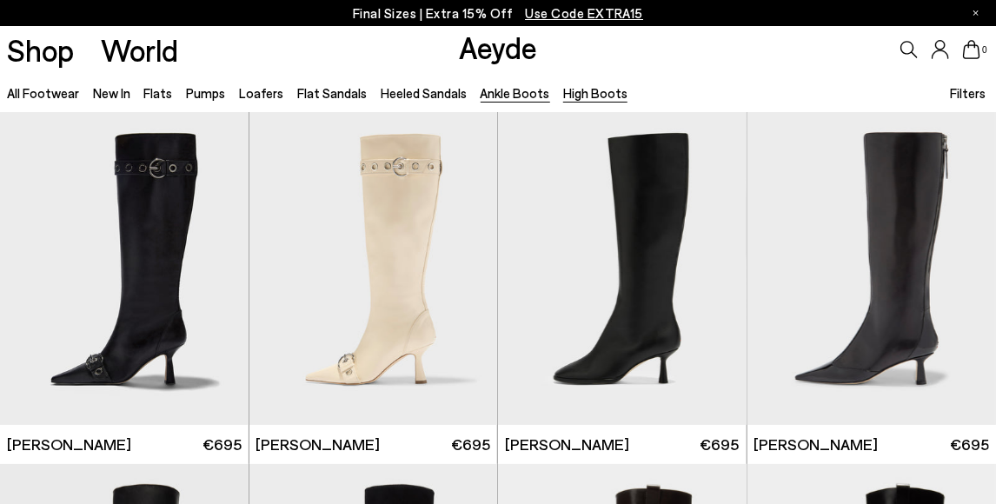
click at [506, 96] on link "Ankle Boots" at bounding box center [516, 93] width 70 height 16
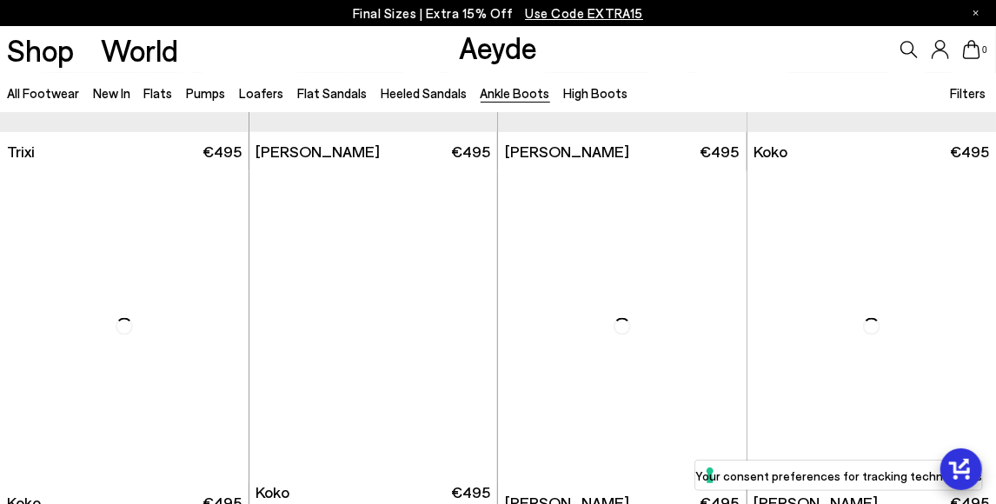
scroll to position [713, 0]
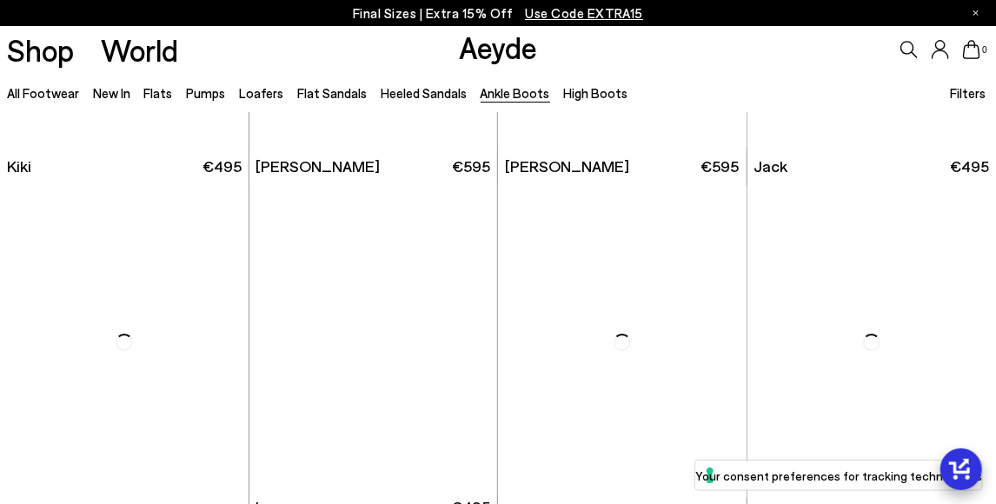
scroll to position [2451, 0]
